Goal: Entertainment & Leisure: Consume media (video, audio)

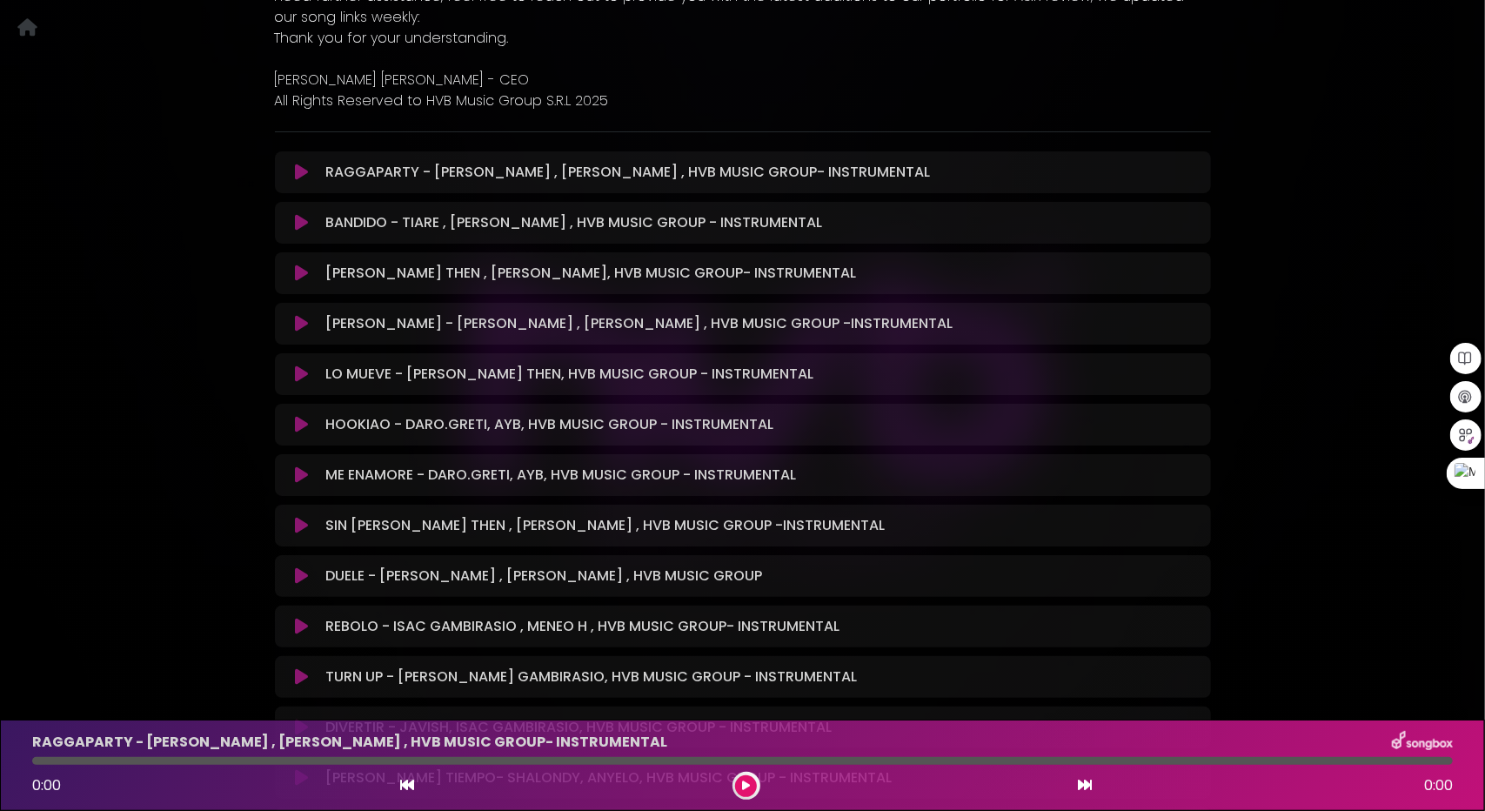
scroll to position [435, 0]
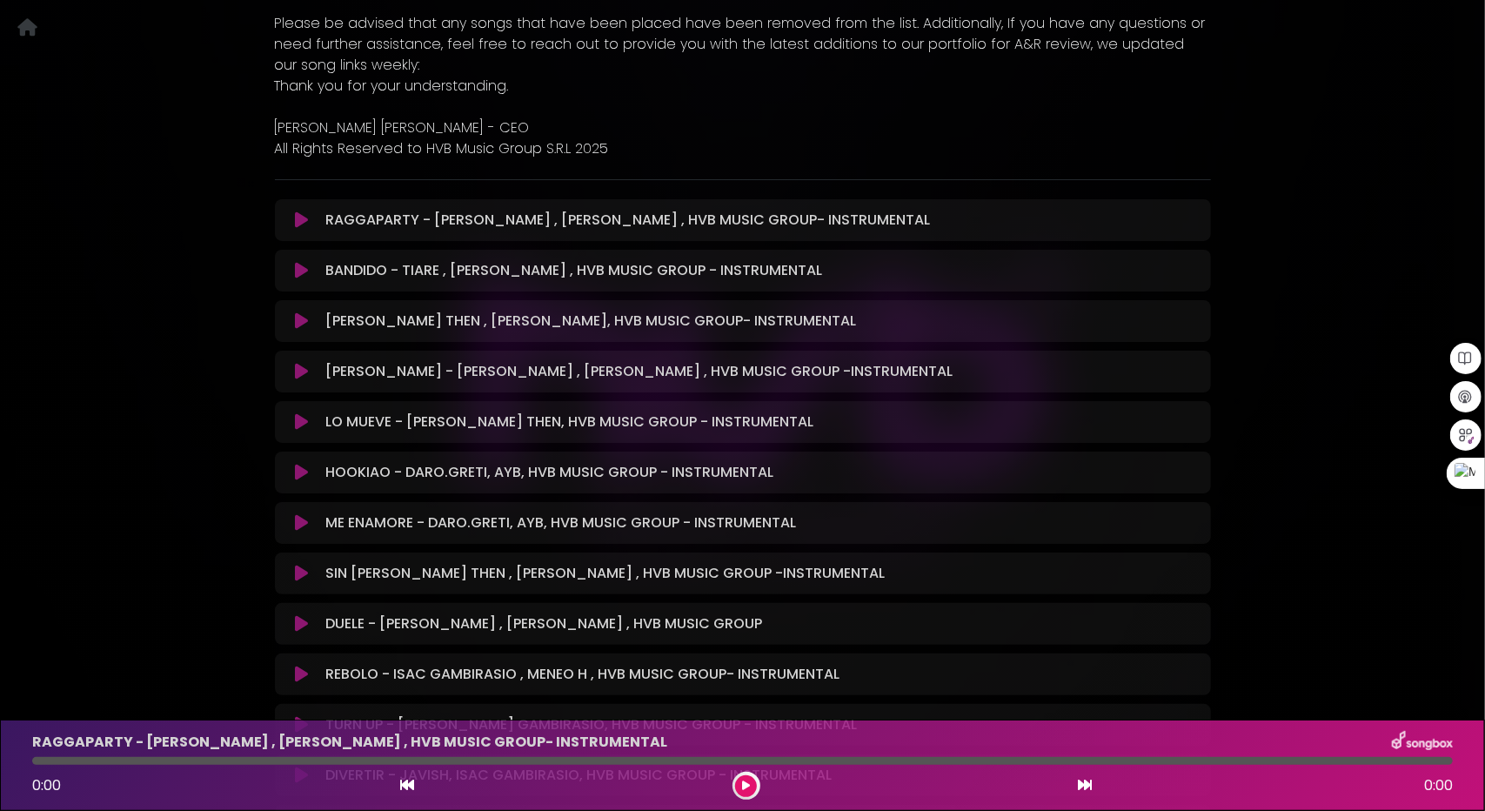
click at [301, 473] on icon at bounding box center [301, 472] width 13 height 17
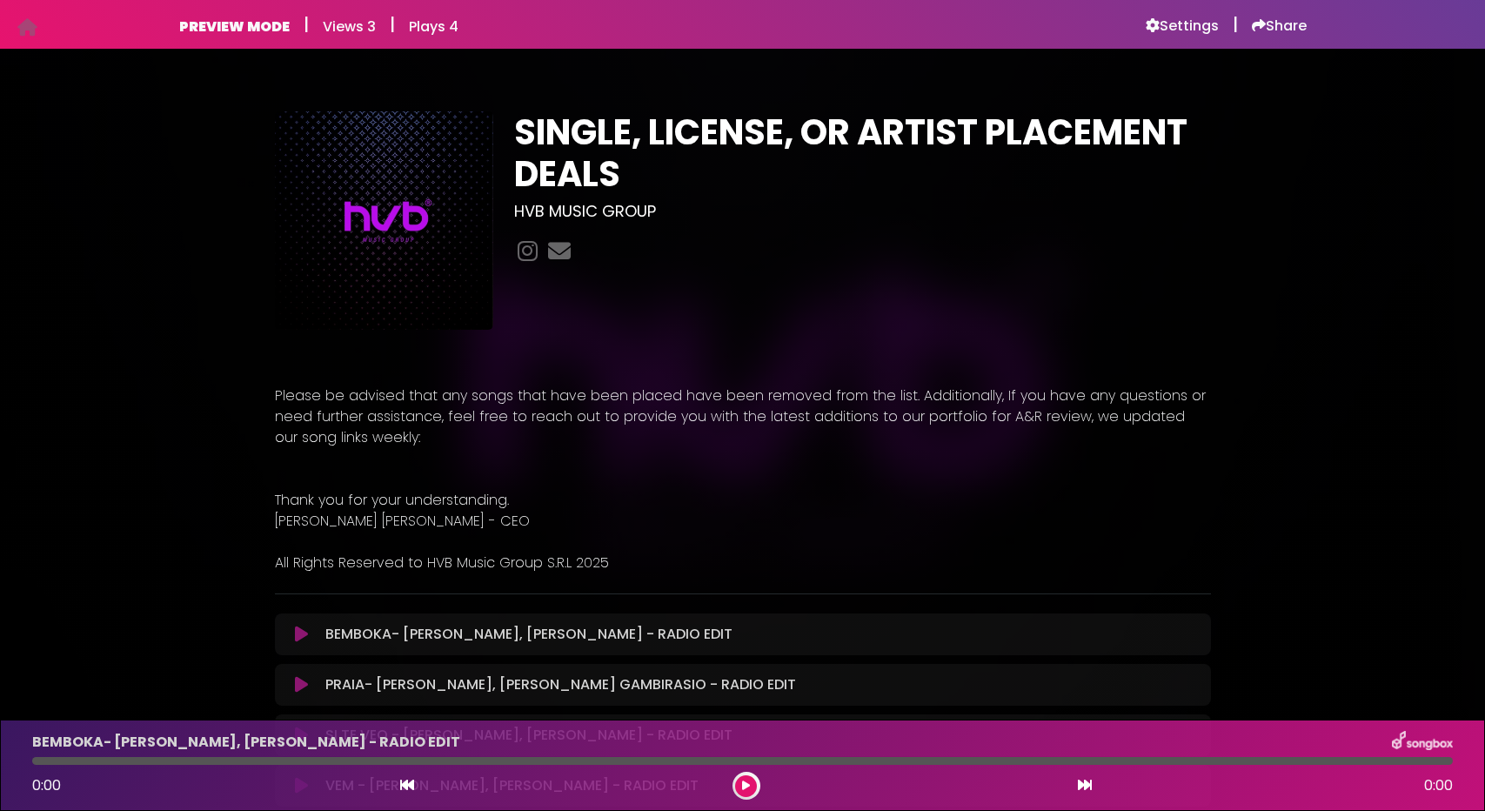
click at [299, 630] on icon at bounding box center [301, 634] width 13 height 17
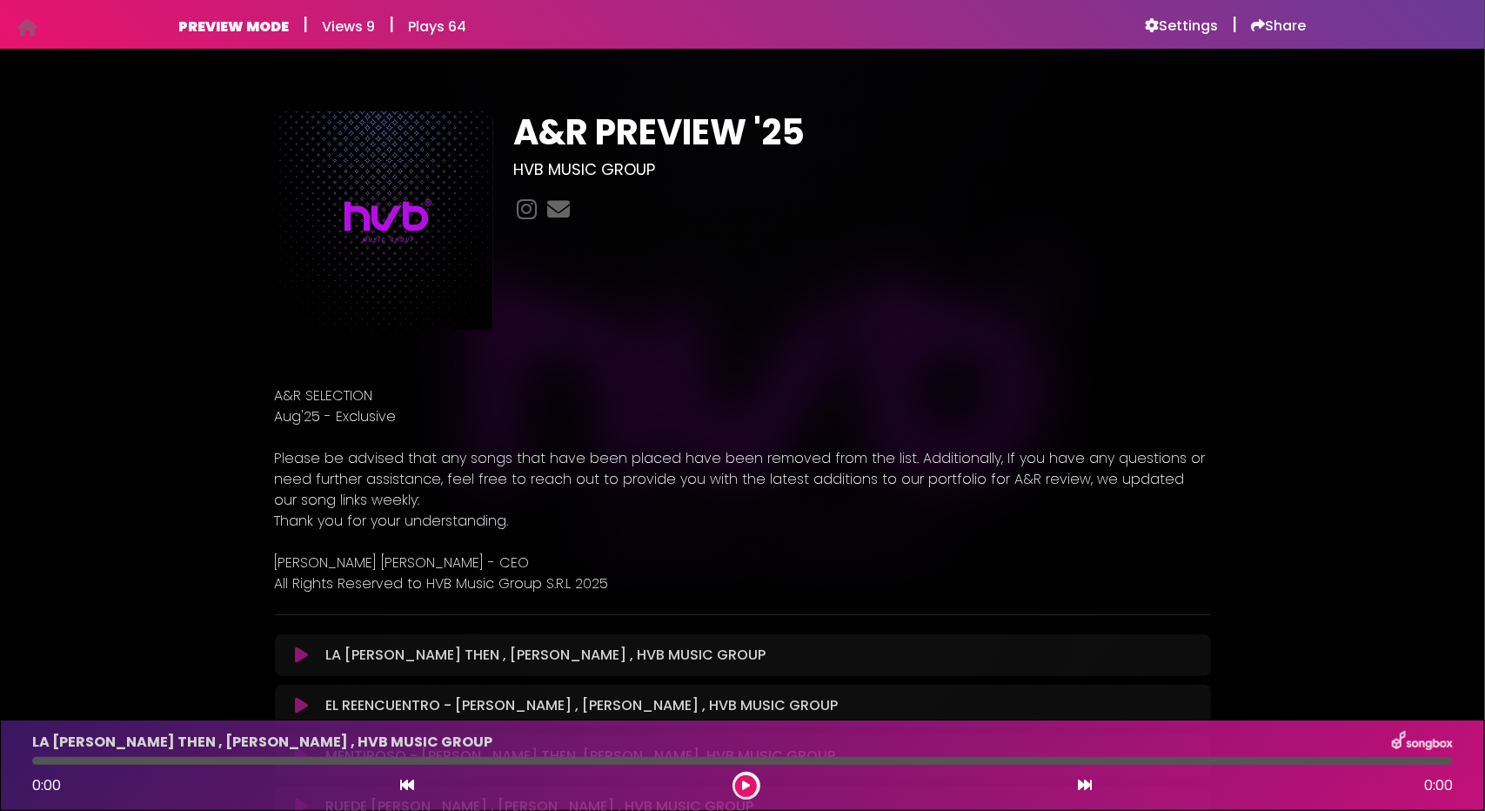
scroll to position [174, 0]
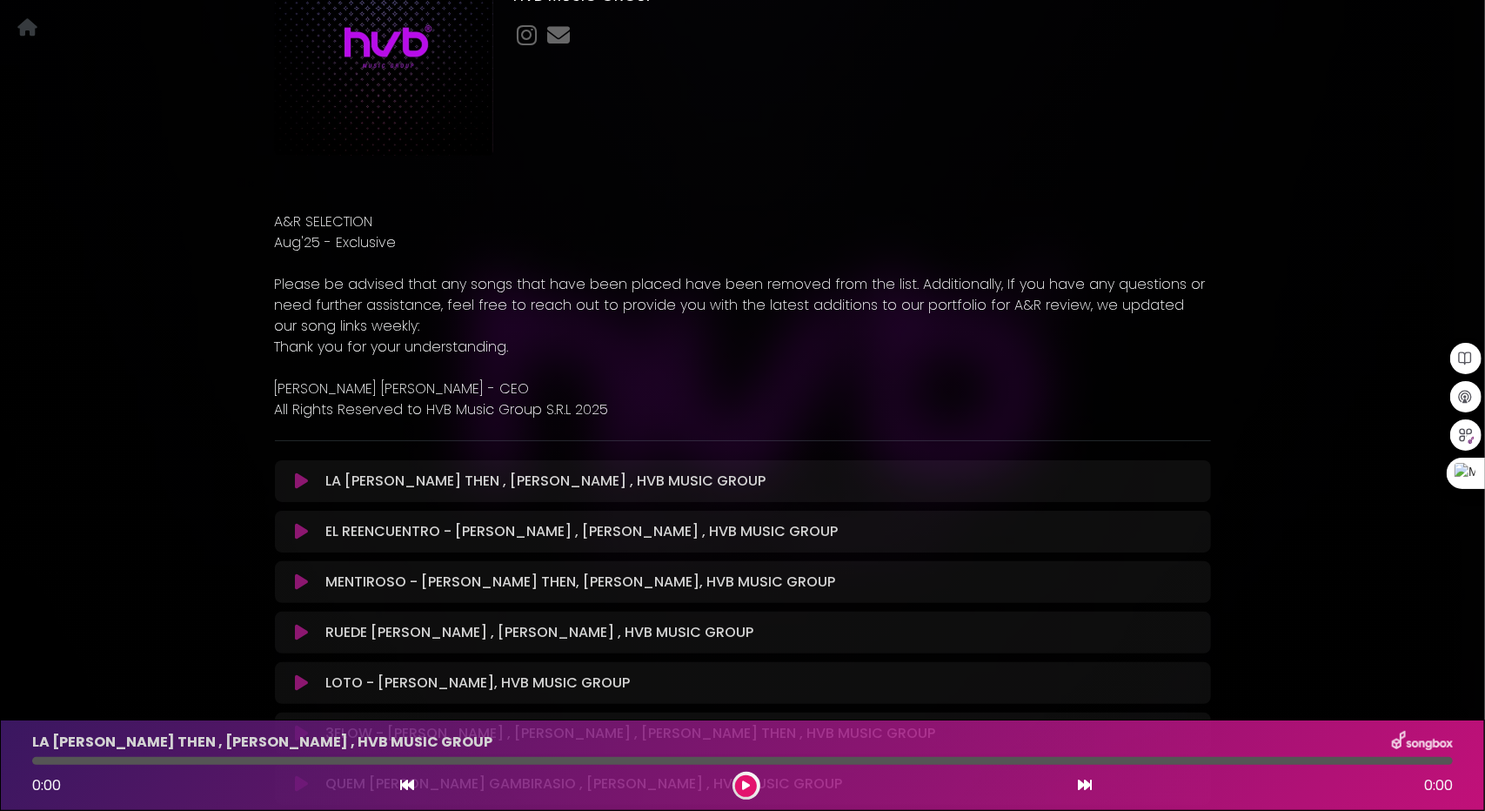
click at [303, 486] on icon at bounding box center [301, 480] width 13 height 17
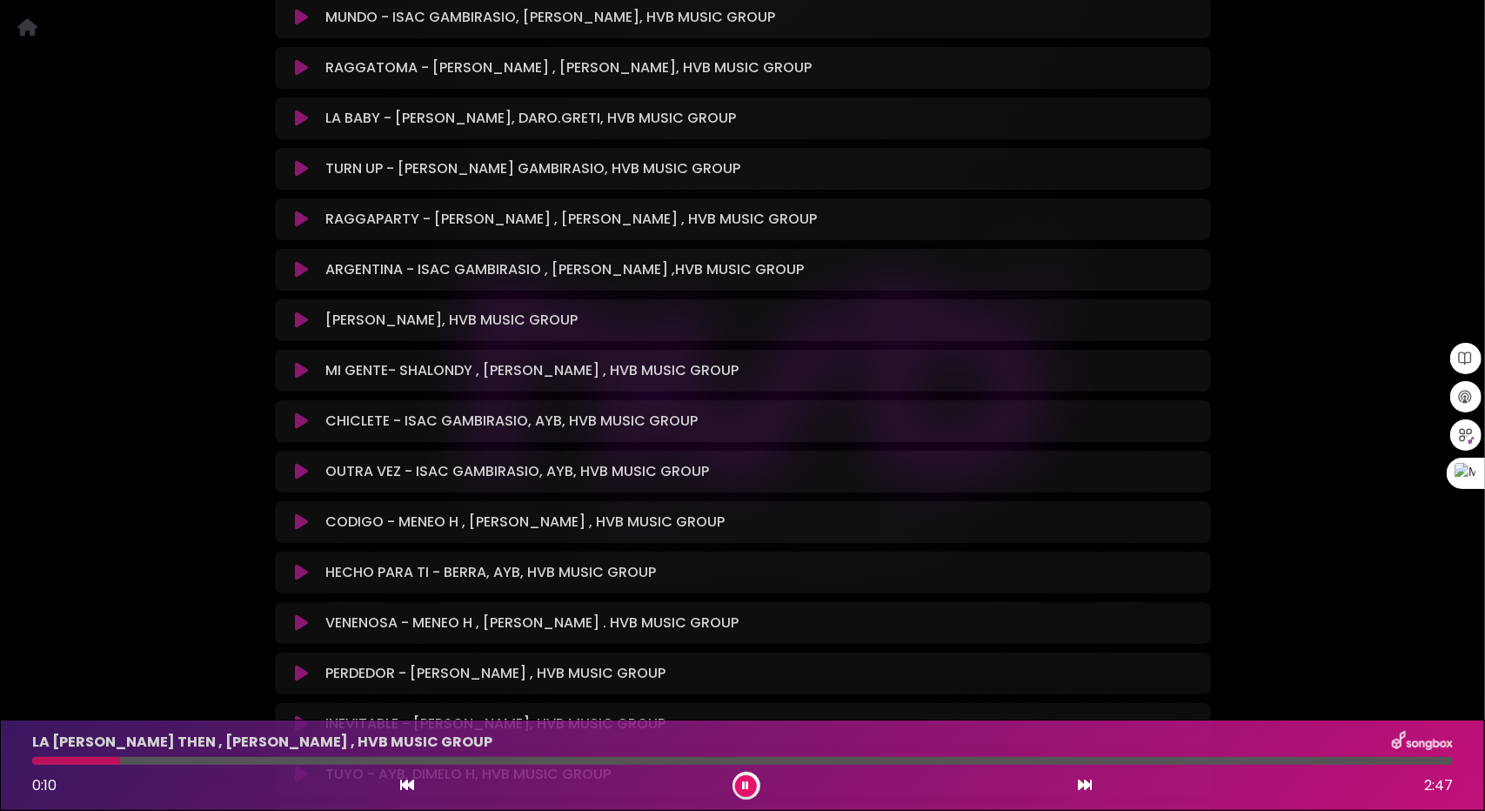
scroll to position [1044, 0]
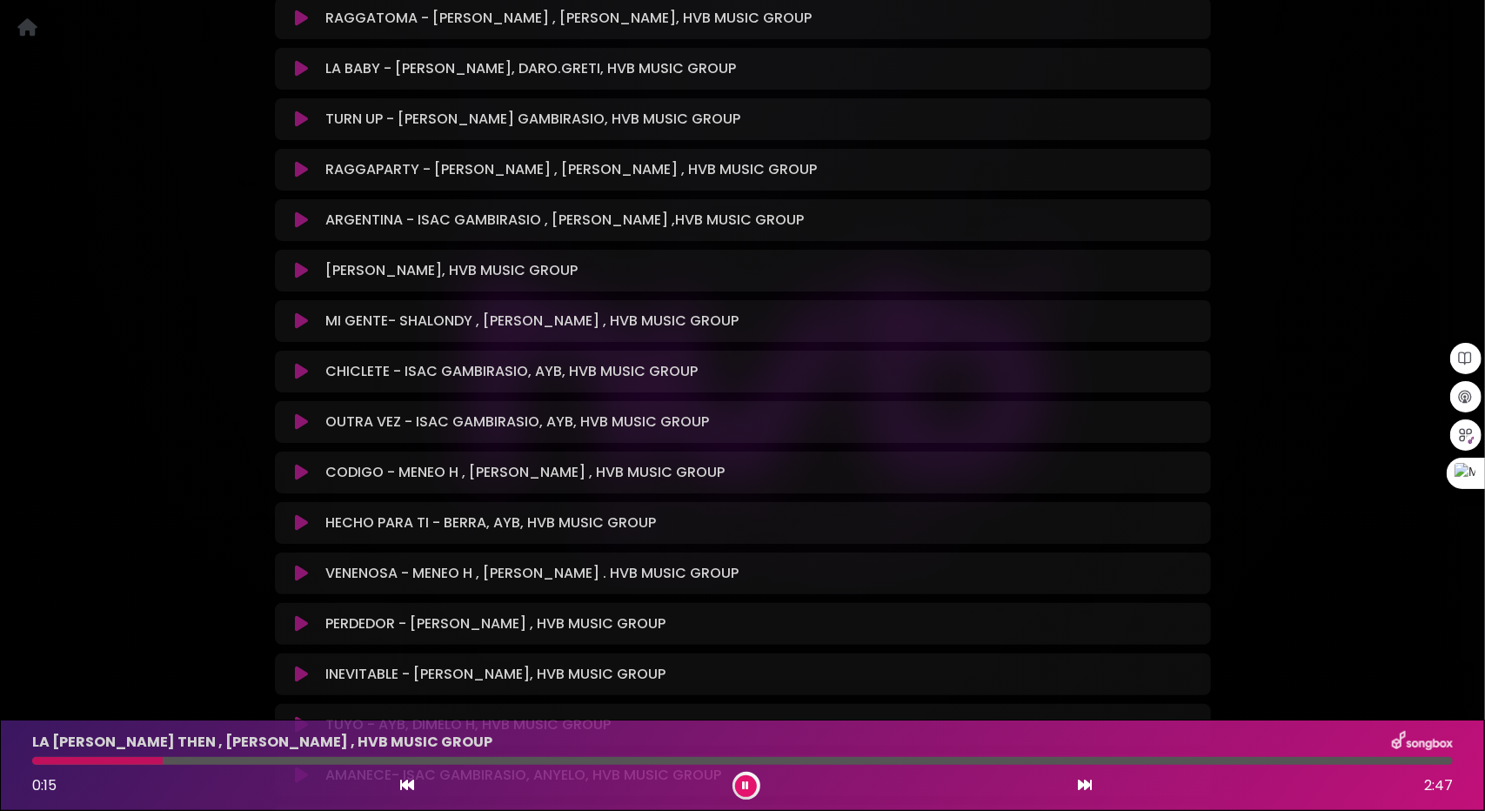
click at [295, 523] on icon at bounding box center [301, 522] width 13 height 17
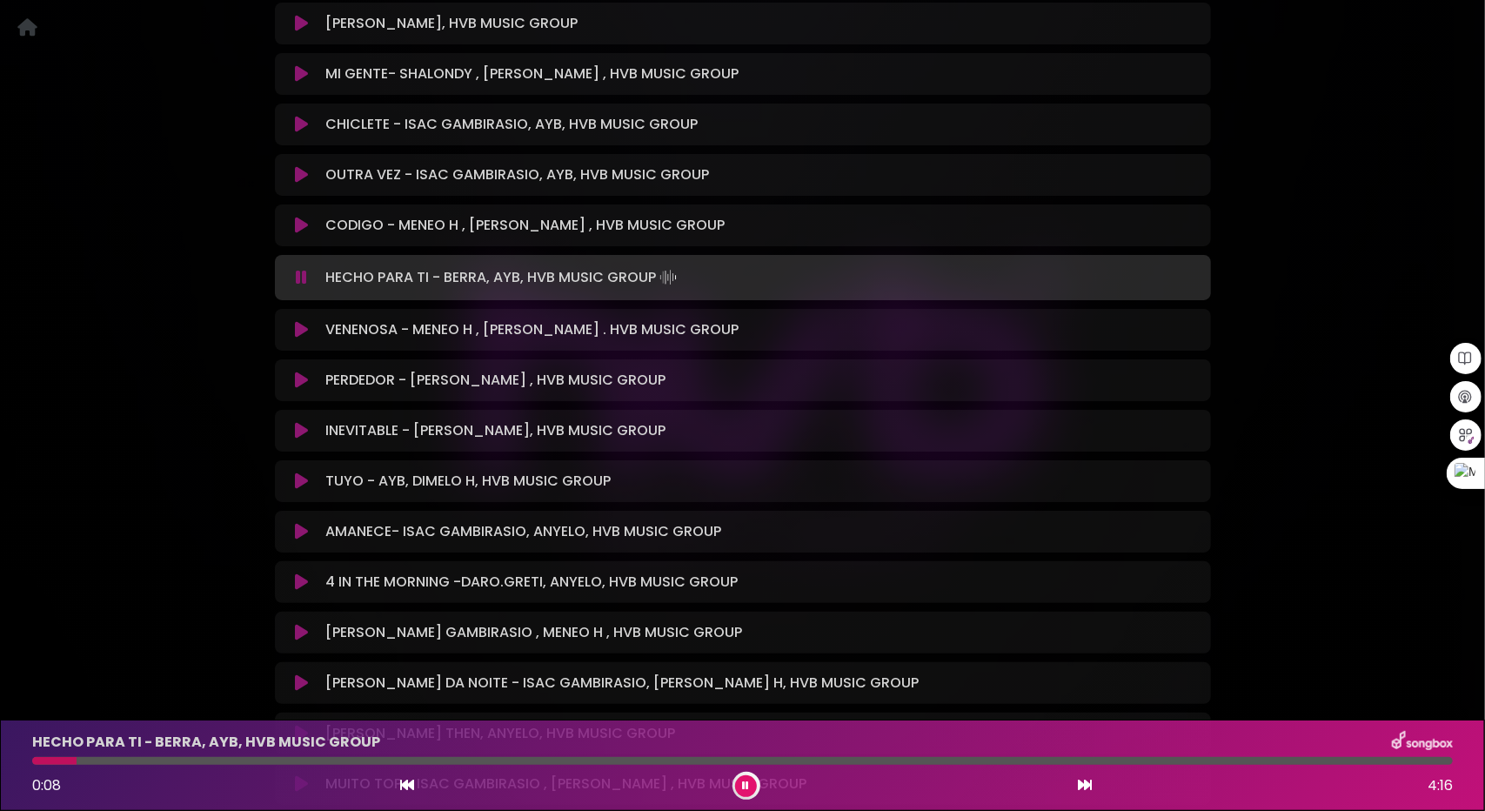
scroll to position [1301, 0]
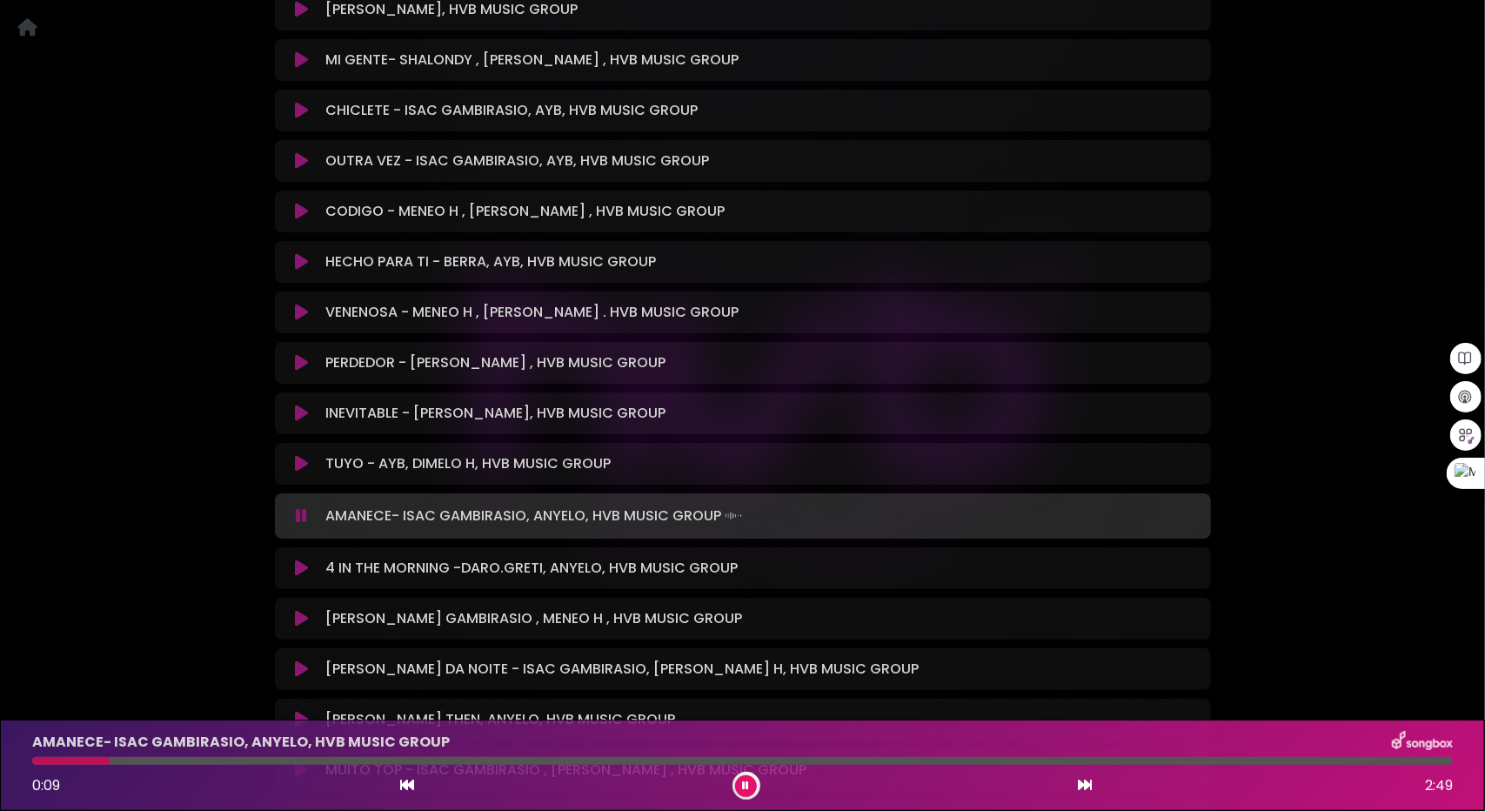
click at [741, 786] on button at bounding box center [746, 786] width 22 height 22
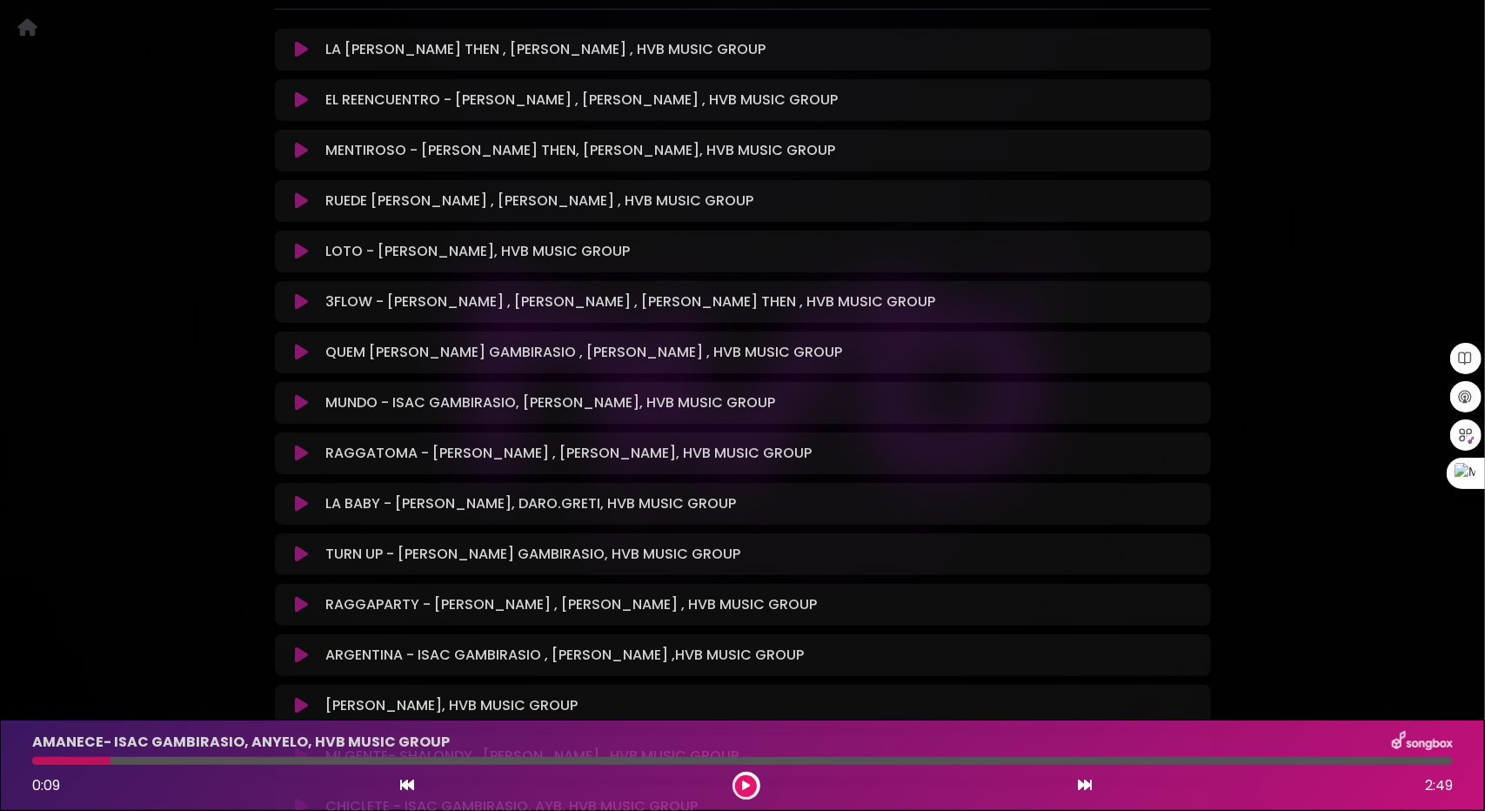
scroll to position [0, 0]
